Goal: Use online tool/utility: Utilize a website feature to perform a specific function

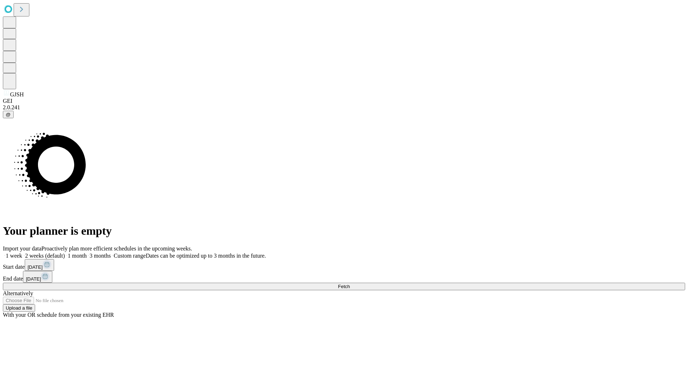
click at [22, 253] on label "1 week" at bounding box center [12, 256] width 19 height 6
click at [350, 284] on span "Fetch" at bounding box center [344, 286] width 12 height 5
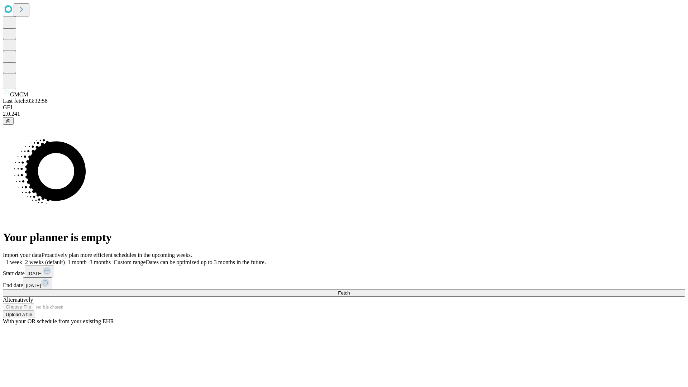
click at [22, 259] on label "1 week" at bounding box center [12, 262] width 19 height 6
click at [350, 290] on span "Fetch" at bounding box center [344, 292] width 12 height 5
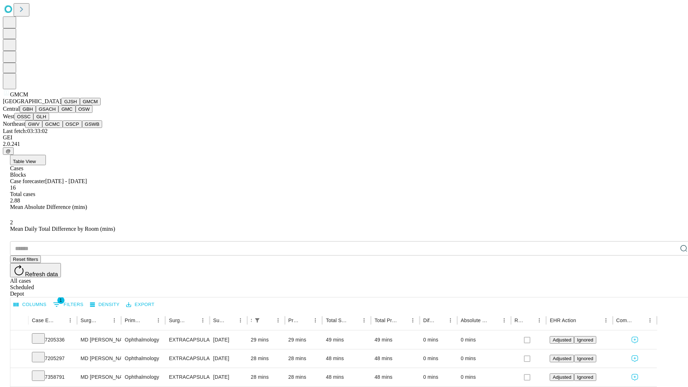
click at [36, 113] on button "GBH" at bounding box center [28, 109] width 16 height 8
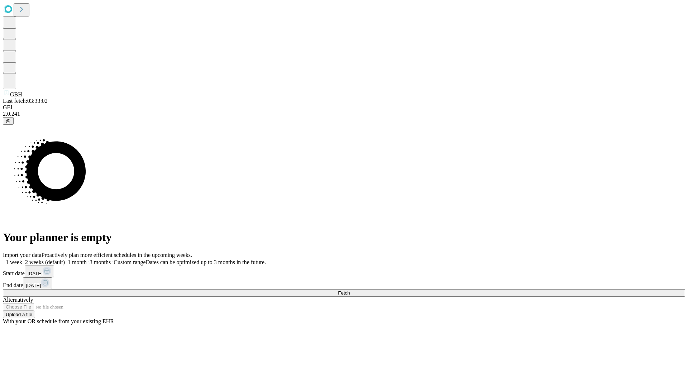
click at [22, 259] on label "1 week" at bounding box center [12, 262] width 19 height 6
click at [350, 290] on span "Fetch" at bounding box center [344, 292] width 12 height 5
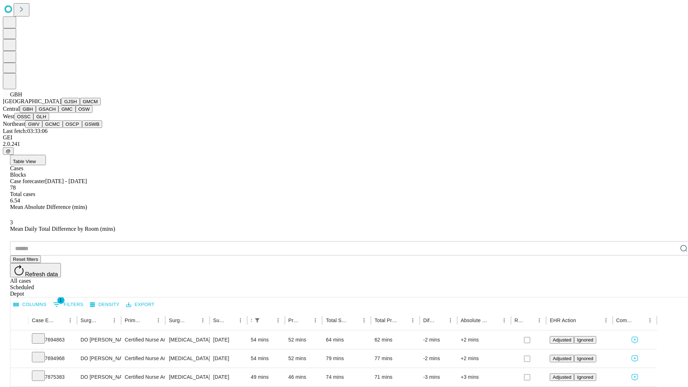
click at [56, 113] on button "GSACH" at bounding box center [47, 109] width 23 height 8
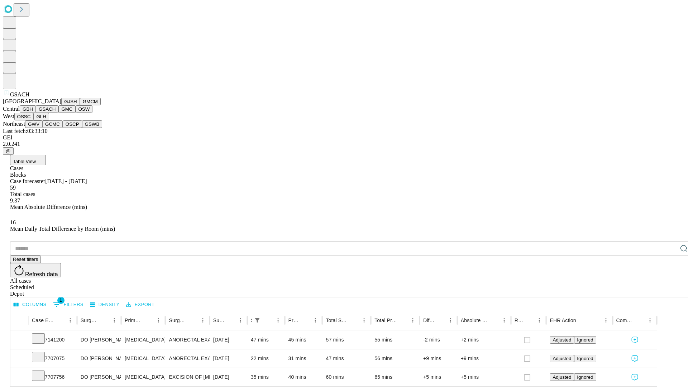
click at [58, 113] on button "GMC" at bounding box center [66, 109] width 17 height 8
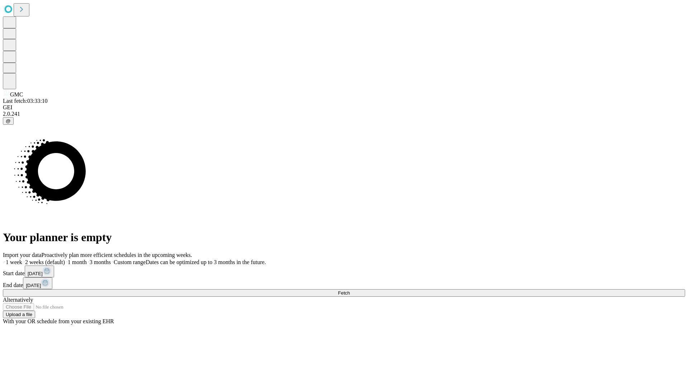
click at [22, 259] on label "1 week" at bounding box center [12, 262] width 19 height 6
click at [350, 290] on span "Fetch" at bounding box center [344, 292] width 12 height 5
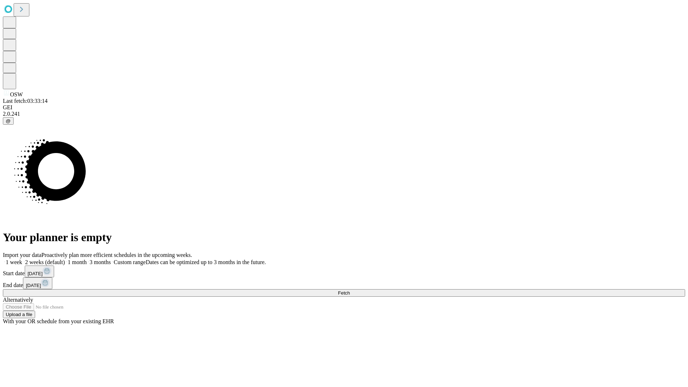
click at [22, 259] on label "1 week" at bounding box center [12, 262] width 19 height 6
click at [350, 290] on span "Fetch" at bounding box center [344, 292] width 12 height 5
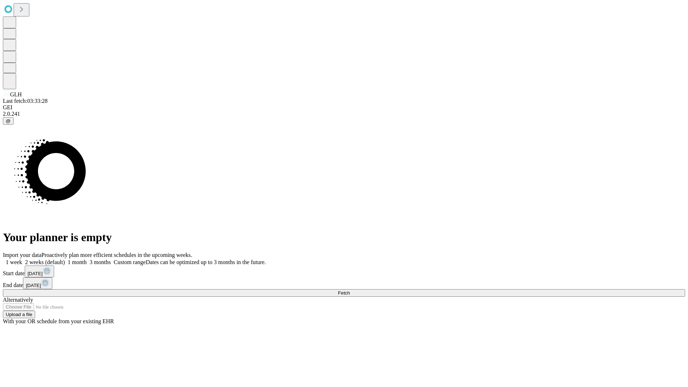
click at [22, 259] on label "1 week" at bounding box center [12, 262] width 19 height 6
click at [350, 290] on span "Fetch" at bounding box center [344, 292] width 12 height 5
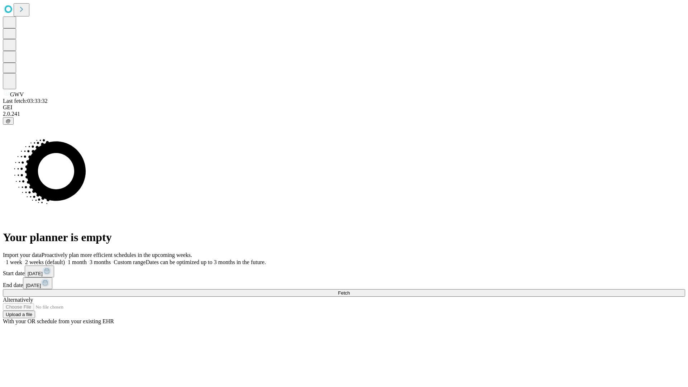
click at [22, 259] on label "1 week" at bounding box center [12, 262] width 19 height 6
click at [350, 290] on span "Fetch" at bounding box center [344, 292] width 12 height 5
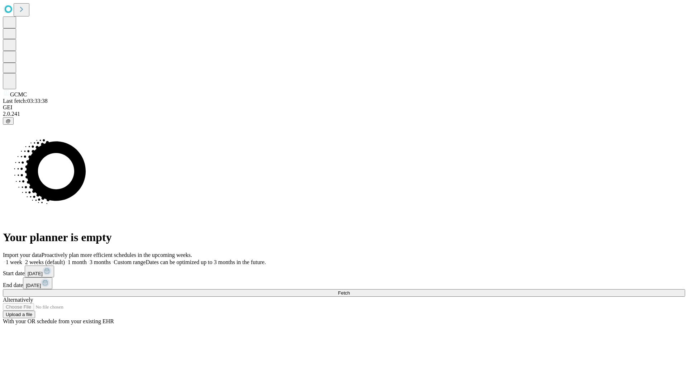
click at [22, 259] on label "1 week" at bounding box center [12, 262] width 19 height 6
click at [350, 290] on span "Fetch" at bounding box center [344, 292] width 12 height 5
